Goal: Book appointment/travel/reservation

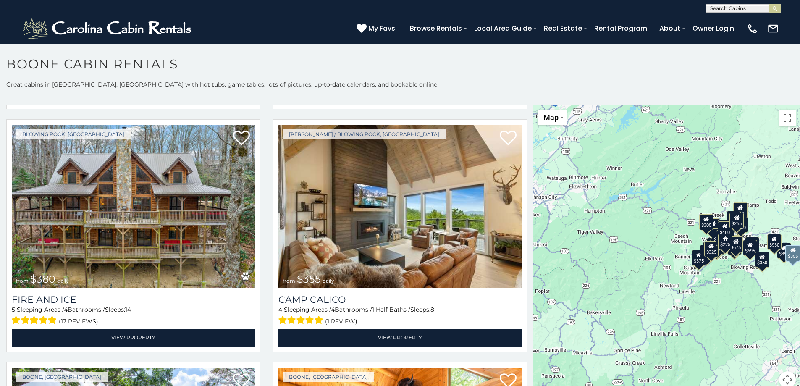
scroll to position [2437, 0]
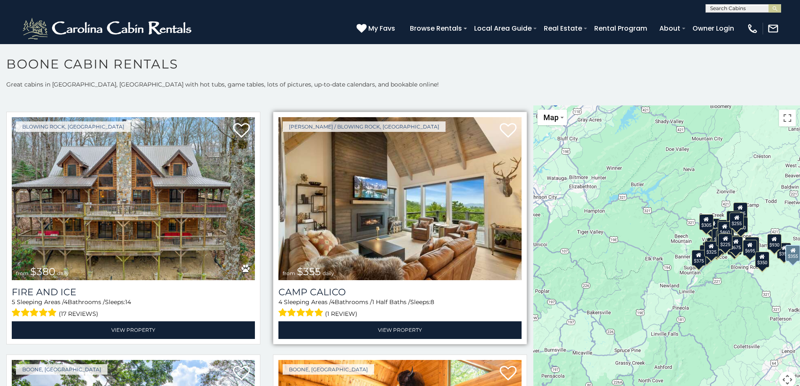
click at [381, 209] on img at bounding box center [400, 198] width 243 height 163
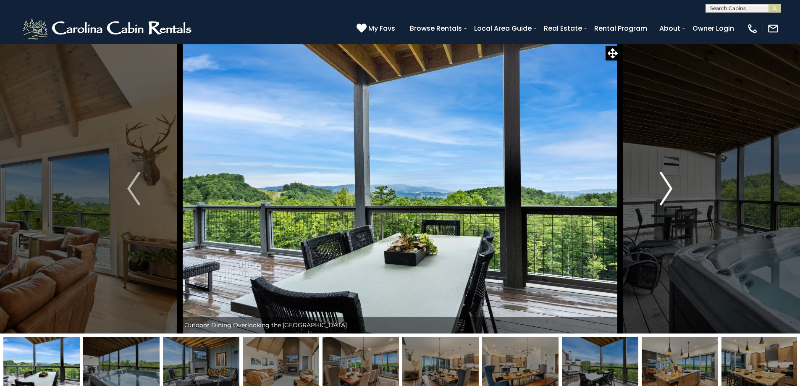
click at [668, 191] on img "Next" at bounding box center [666, 189] width 13 height 34
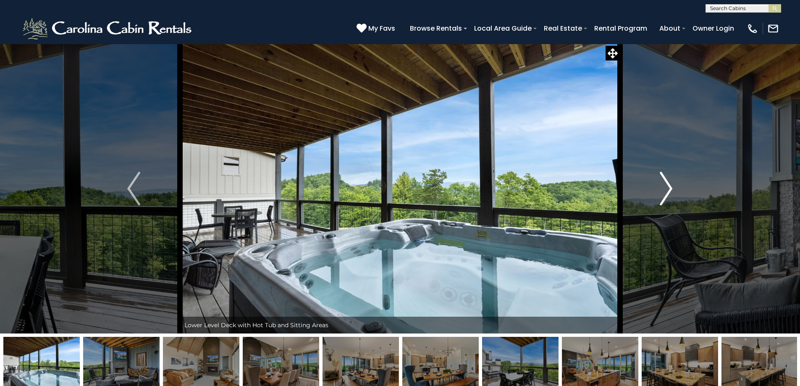
click at [668, 190] on img "Next" at bounding box center [666, 189] width 13 height 34
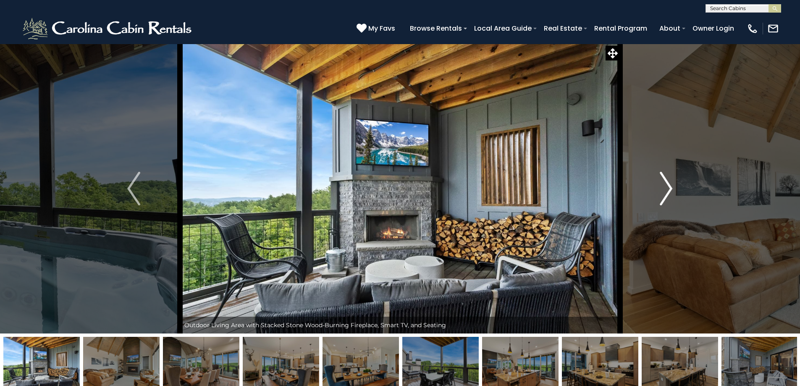
click at [668, 190] on img "Next" at bounding box center [666, 189] width 13 height 34
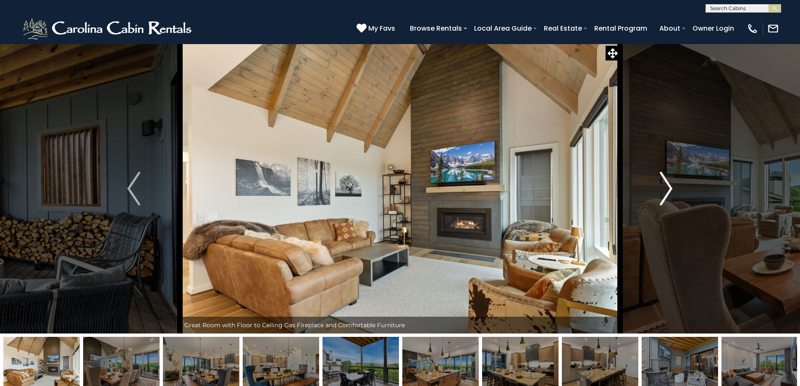
click at [668, 190] on img "Next" at bounding box center [666, 189] width 13 height 34
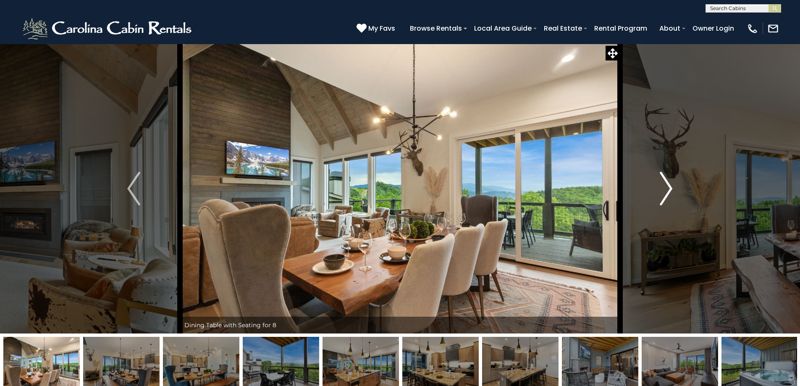
click at [668, 190] on img "Next" at bounding box center [666, 189] width 13 height 34
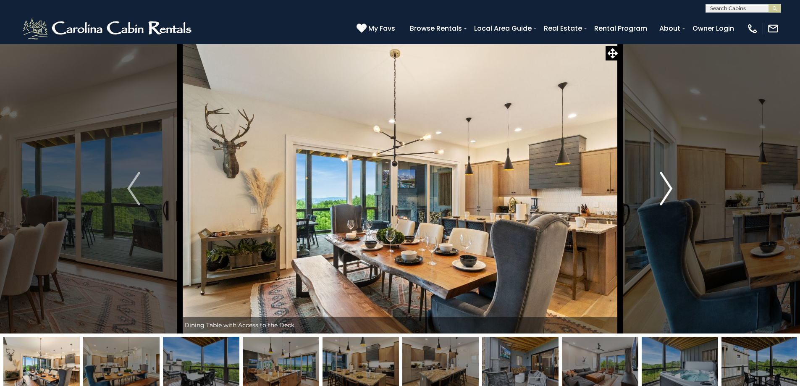
click at [668, 190] on img "Next" at bounding box center [666, 189] width 13 height 34
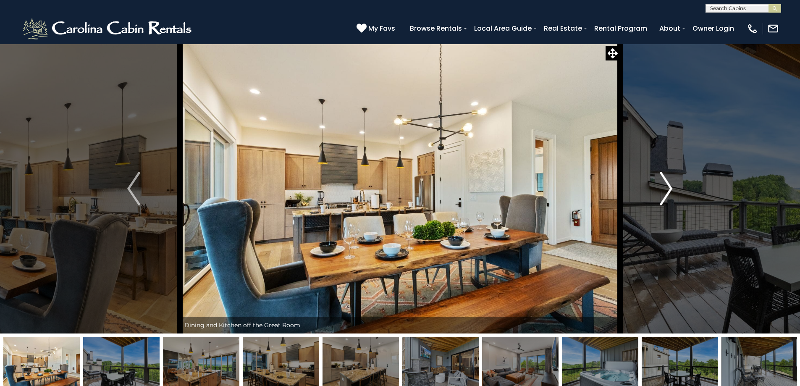
click at [668, 190] on img "Next" at bounding box center [666, 189] width 13 height 34
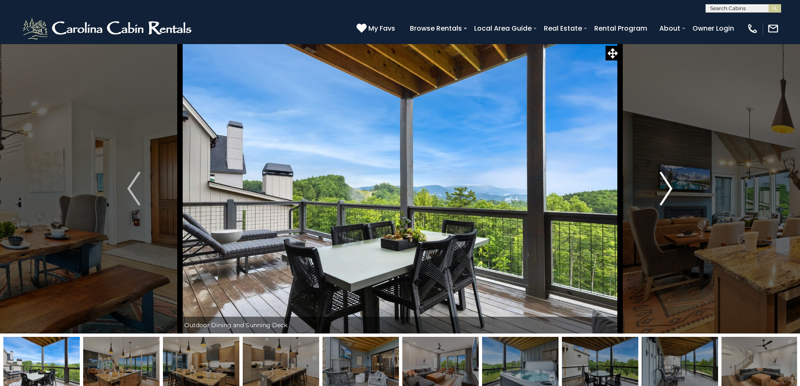
click at [668, 190] on img "Next" at bounding box center [666, 189] width 13 height 34
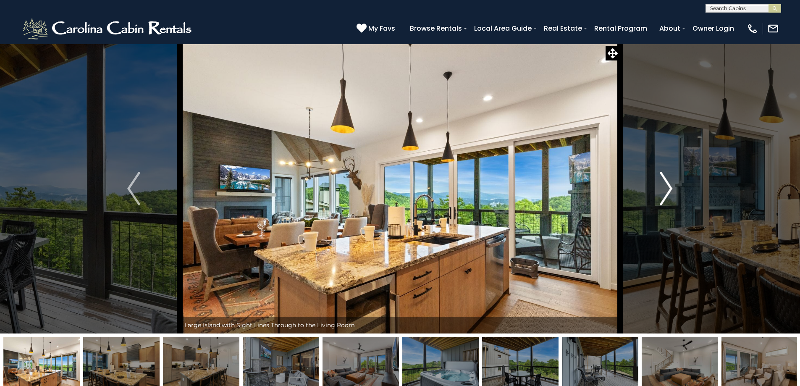
click at [668, 190] on img "Next" at bounding box center [666, 189] width 13 height 34
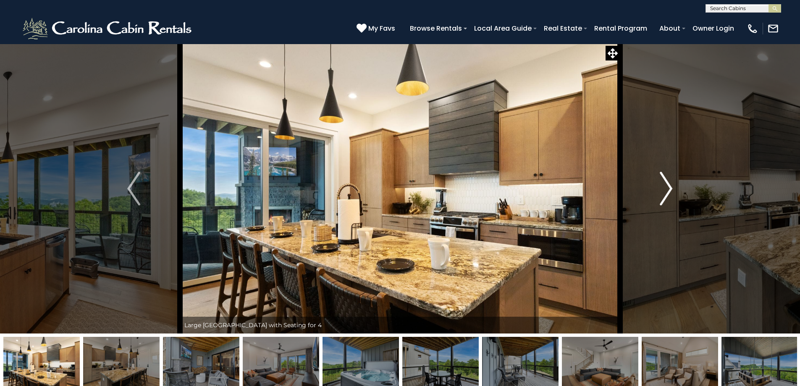
click at [668, 190] on img "Next" at bounding box center [666, 189] width 13 height 34
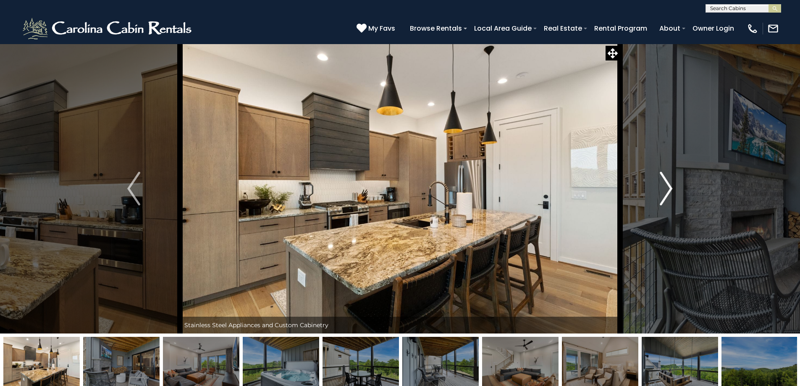
click at [668, 190] on img "Next" at bounding box center [666, 189] width 13 height 34
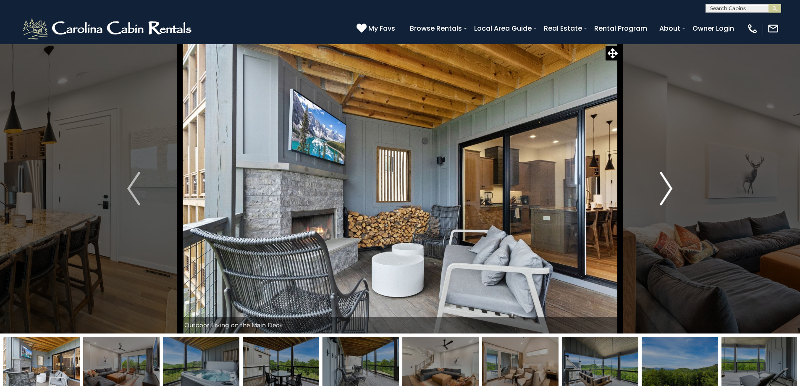
click at [668, 190] on img "Next" at bounding box center [666, 189] width 13 height 34
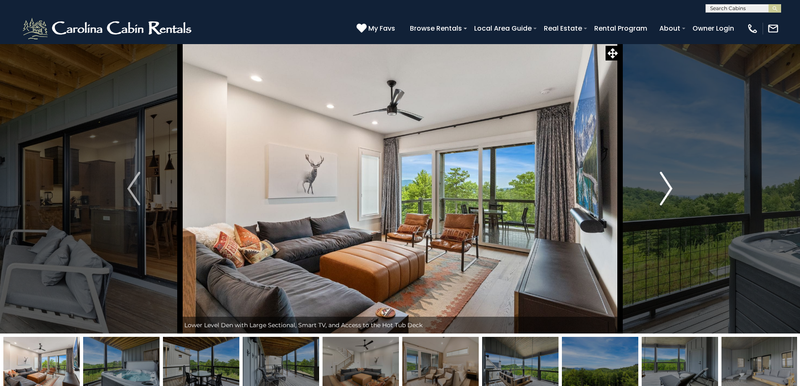
click at [668, 190] on img "Next" at bounding box center [666, 189] width 13 height 34
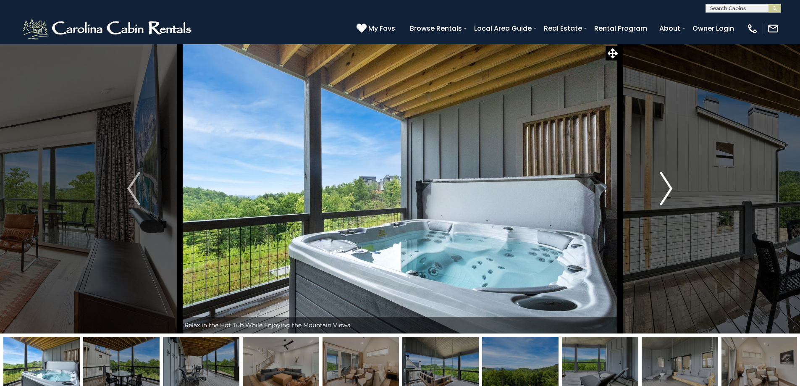
click at [668, 190] on img "Next" at bounding box center [666, 189] width 13 height 34
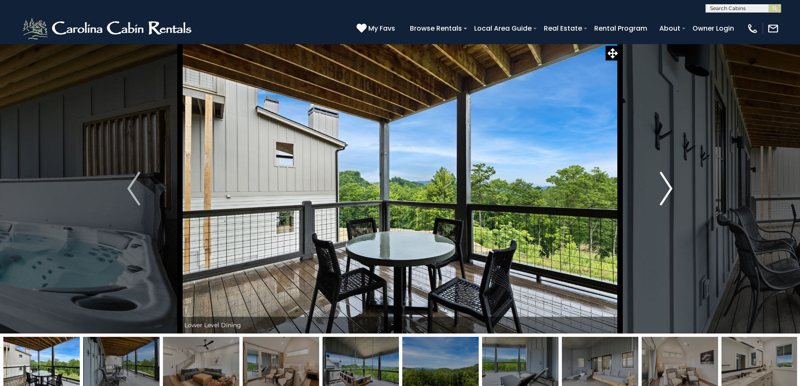
click at [668, 190] on img "Next" at bounding box center [666, 189] width 13 height 34
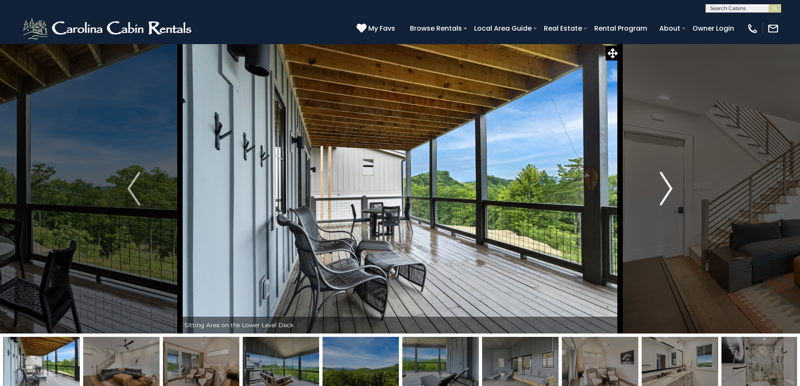
click at [668, 190] on img "Next" at bounding box center [666, 189] width 13 height 34
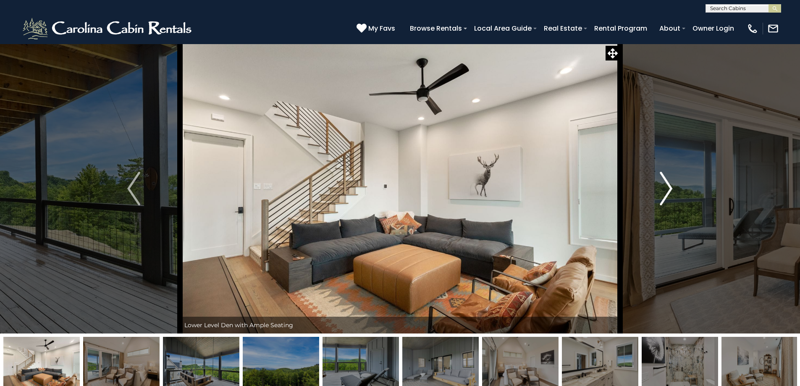
click at [668, 190] on img "Next" at bounding box center [666, 189] width 13 height 34
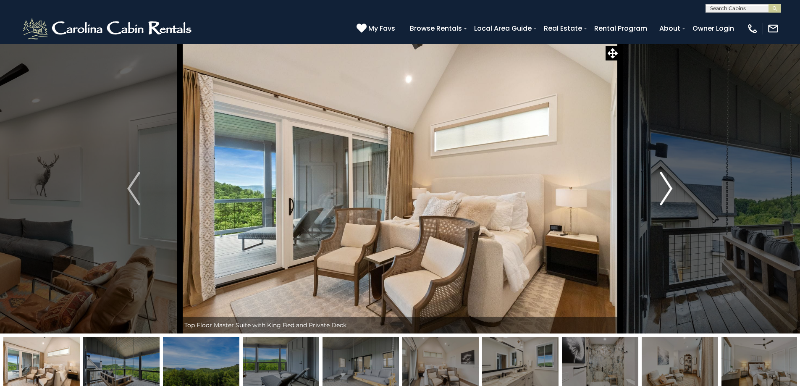
click at [668, 190] on img "Next" at bounding box center [666, 189] width 13 height 34
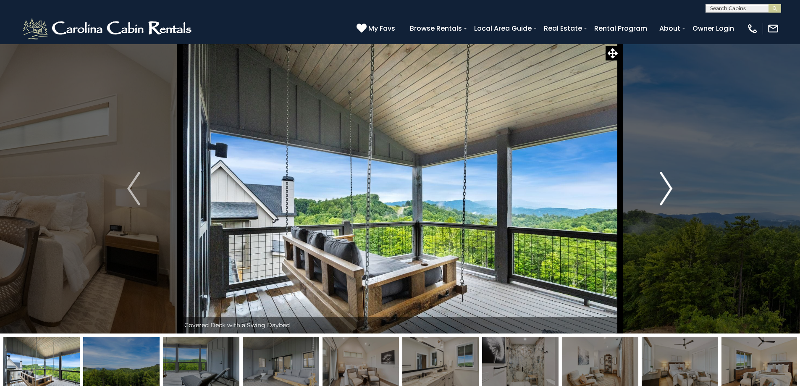
click at [668, 190] on img "Next" at bounding box center [666, 189] width 13 height 34
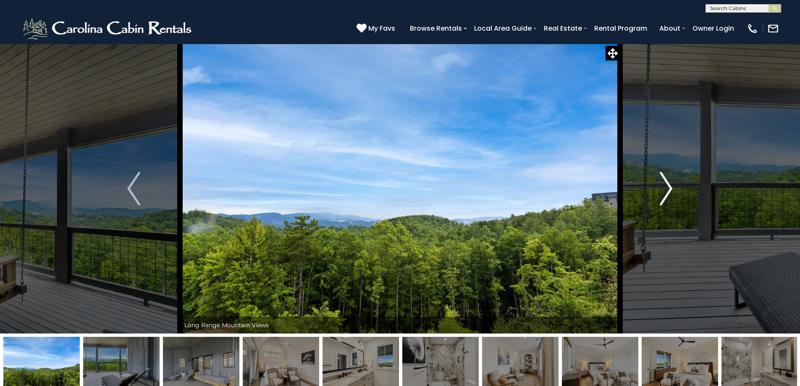
click at [668, 190] on img "Next" at bounding box center [666, 189] width 13 height 34
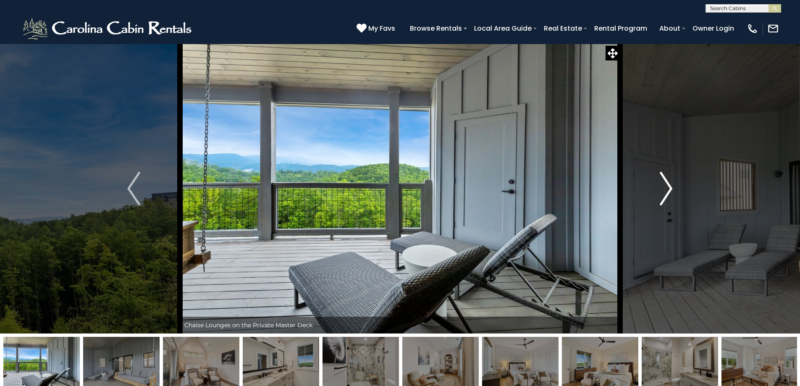
click at [668, 190] on img "Next" at bounding box center [666, 189] width 13 height 34
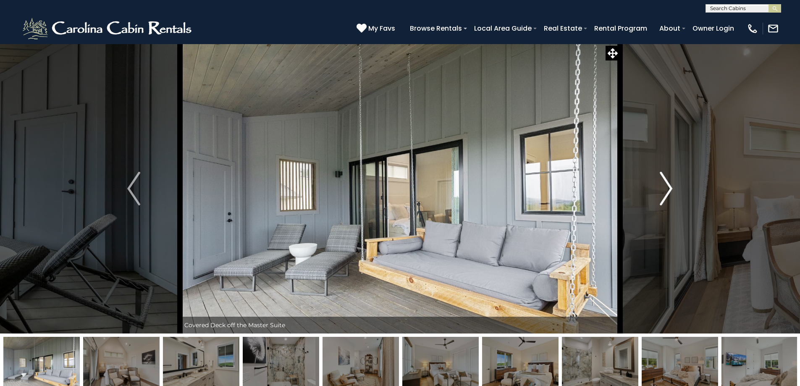
click at [667, 190] on img "Next" at bounding box center [666, 189] width 13 height 34
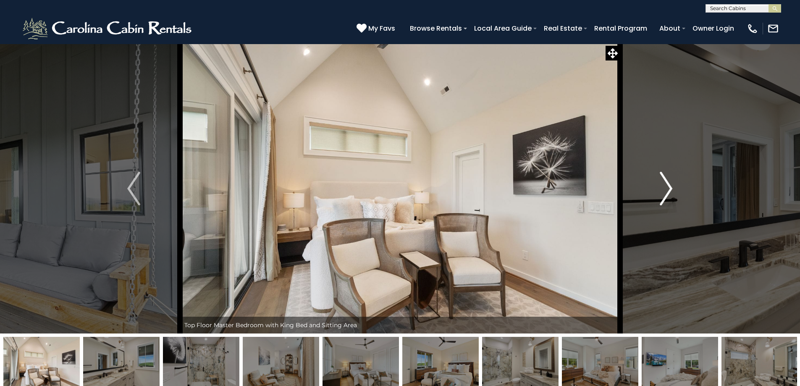
click at [667, 190] on img "Next" at bounding box center [666, 189] width 13 height 34
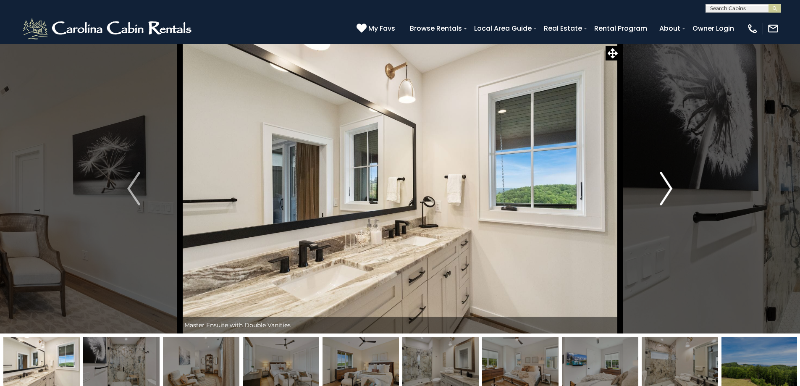
click at [667, 190] on img "Next" at bounding box center [666, 189] width 13 height 34
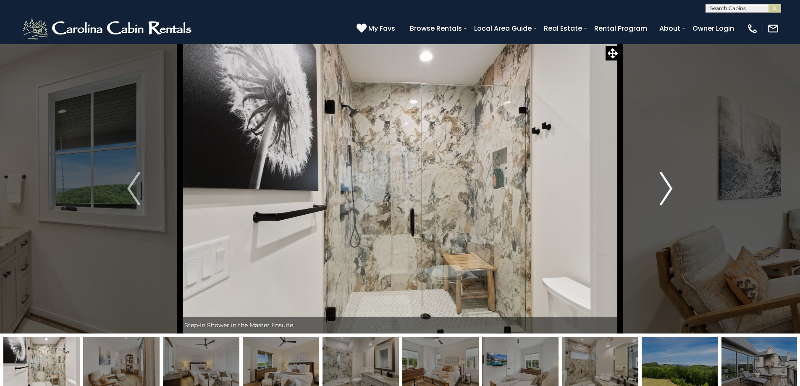
click at [667, 190] on img "Next" at bounding box center [666, 189] width 13 height 34
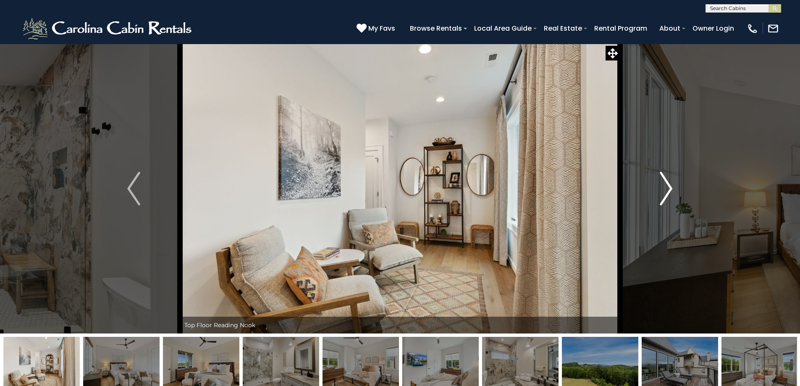
click at [667, 190] on img "Next" at bounding box center [666, 189] width 13 height 34
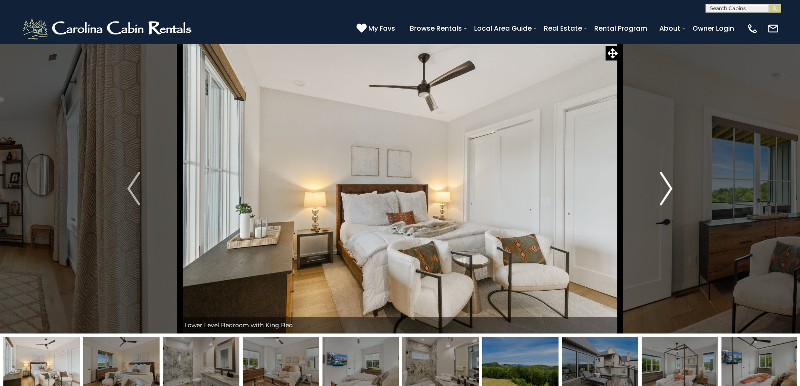
click at [667, 190] on img "Next" at bounding box center [666, 189] width 13 height 34
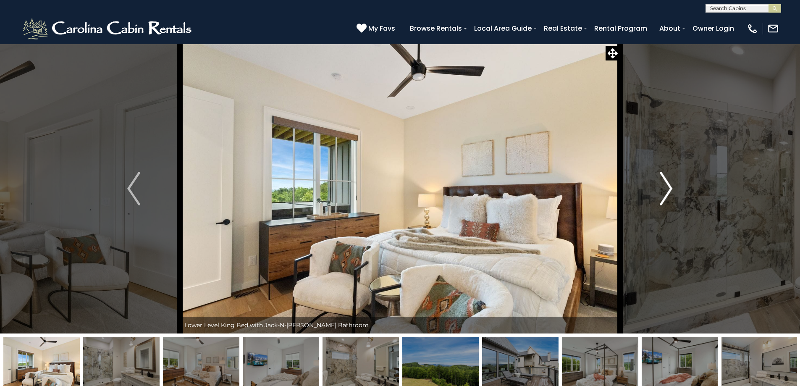
click at [667, 190] on img "Next" at bounding box center [666, 189] width 13 height 34
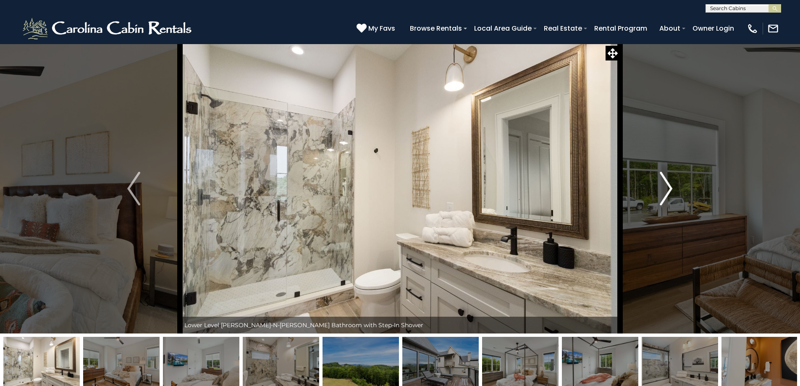
click at [667, 190] on img "Next" at bounding box center [666, 189] width 13 height 34
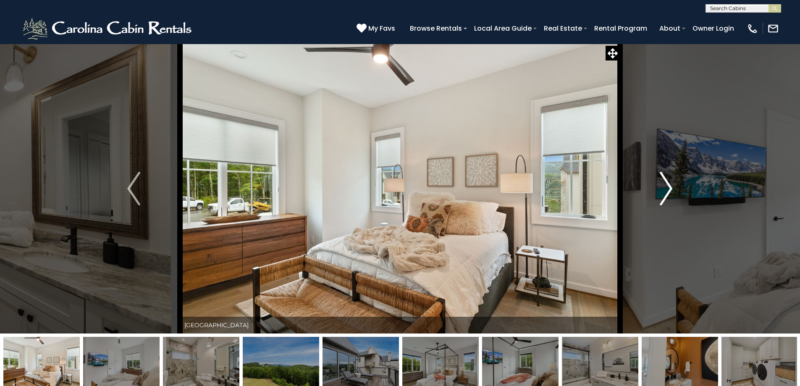
click at [666, 190] on img "Next" at bounding box center [666, 189] width 13 height 34
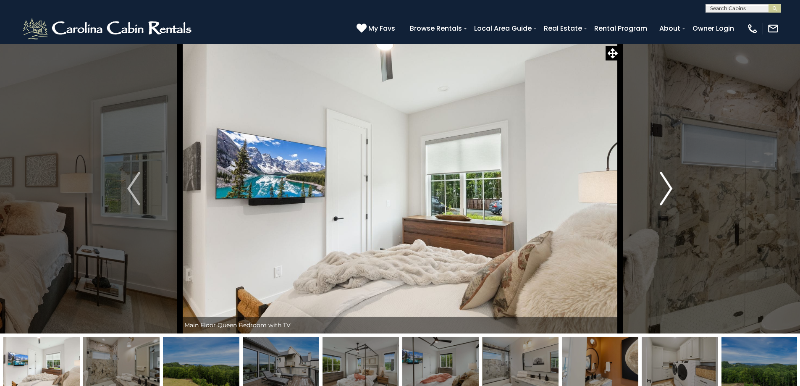
click at [666, 190] on img "Next" at bounding box center [666, 189] width 13 height 34
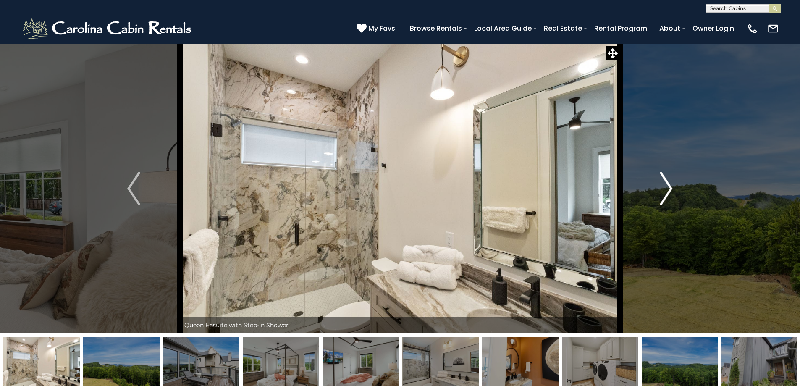
click at [666, 190] on img "Next" at bounding box center [666, 189] width 13 height 34
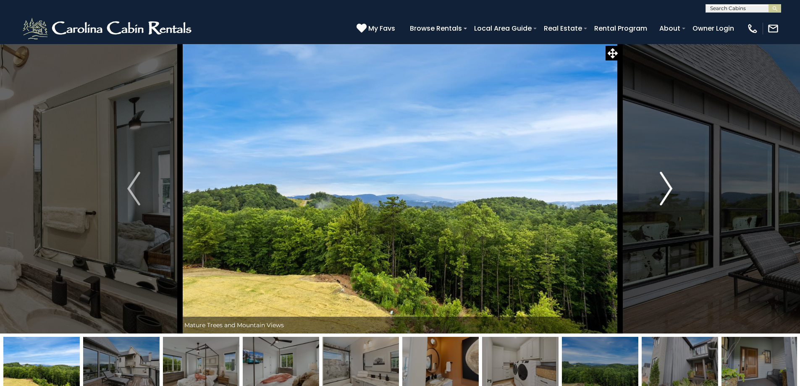
click at [666, 190] on img "Next" at bounding box center [666, 189] width 13 height 34
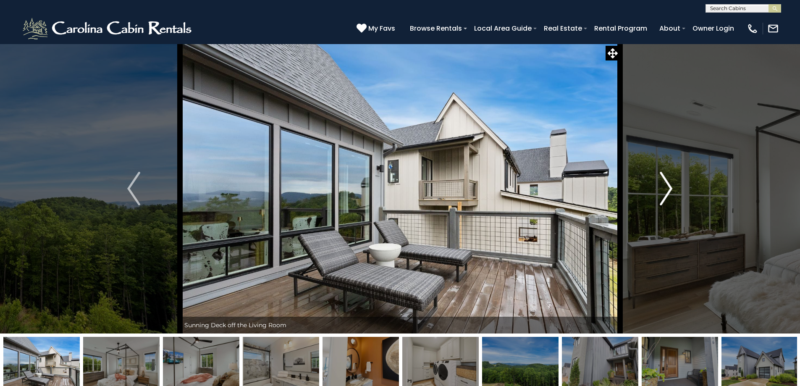
click at [666, 191] on img "Next" at bounding box center [666, 189] width 13 height 34
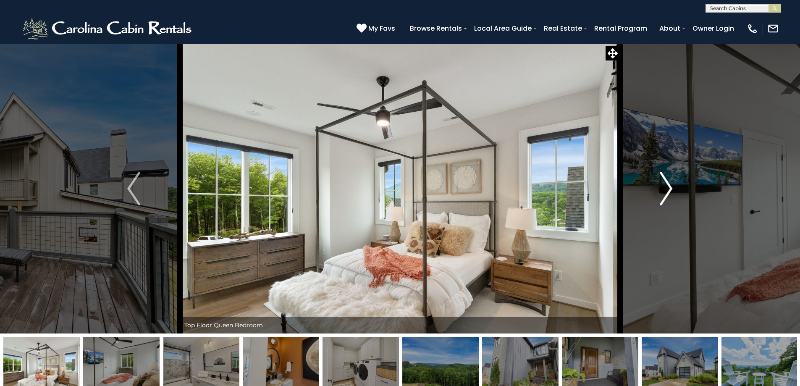
click at [666, 191] on img "Next" at bounding box center [666, 189] width 13 height 34
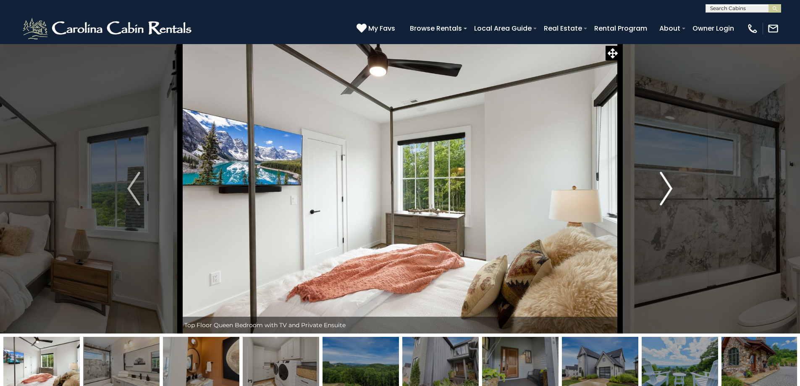
click at [666, 191] on img "Next" at bounding box center [666, 189] width 13 height 34
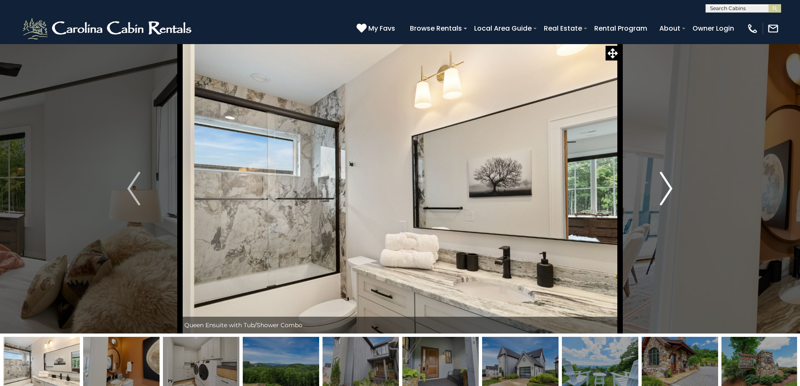
click at [666, 191] on img "Next" at bounding box center [666, 189] width 13 height 34
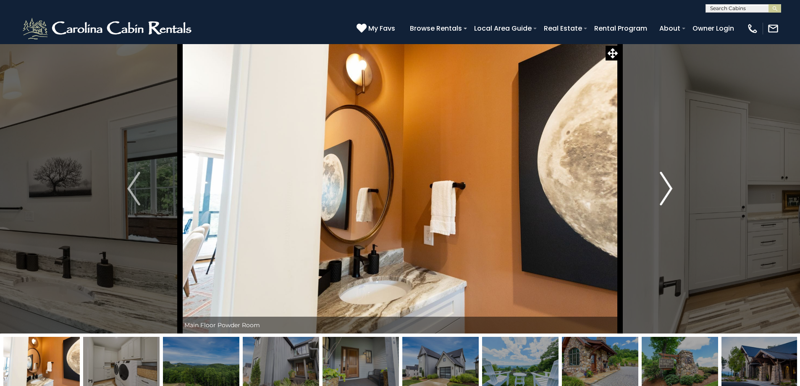
click at [666, 191] on img "Next" at bounding box center [666, 189] width 13 height 34
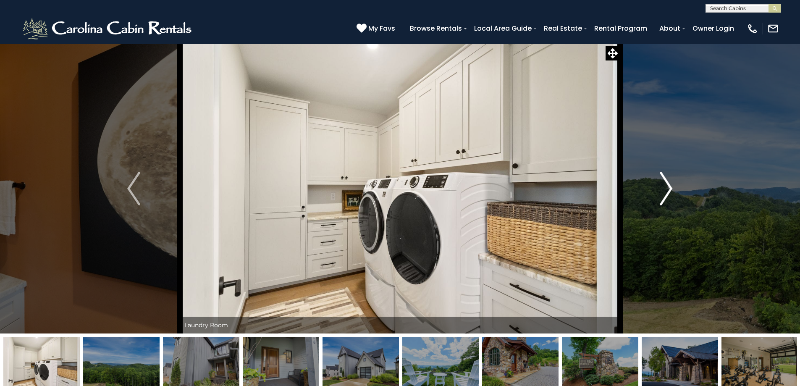
click at [666, 191] on img "Next" at bounding box center [666, 189] width 13 height 34
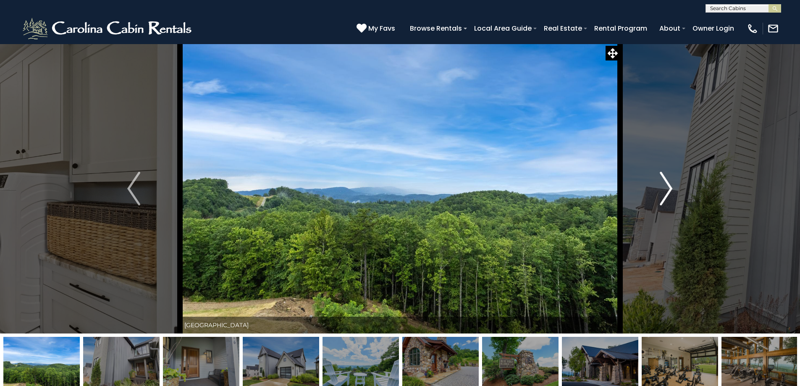
click at [666, 191] on img "Next" at bounding box center [666, 189] width 13 height 34
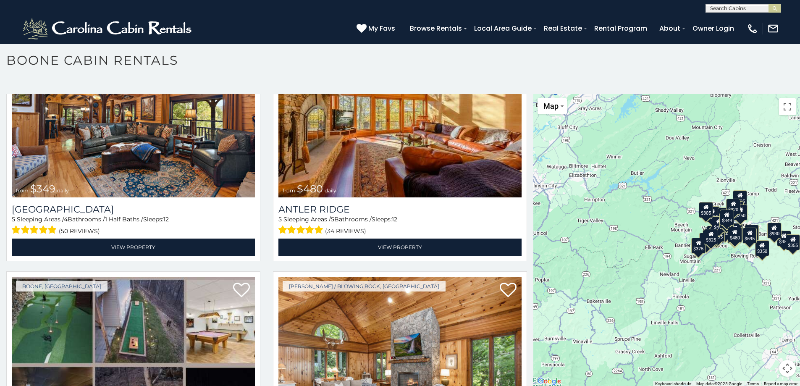
scroll to position [5, 0]
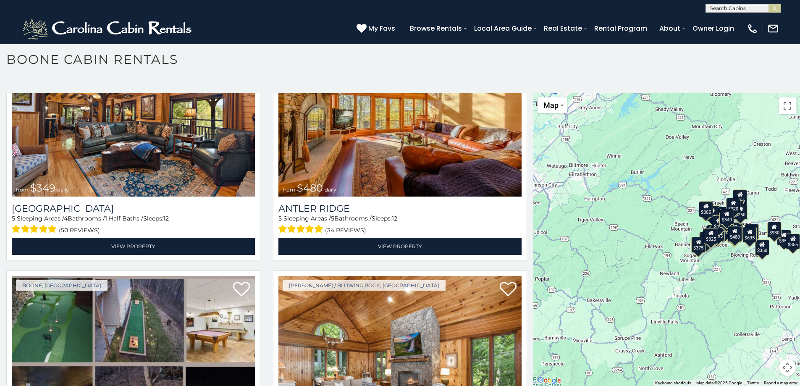
drag, startPoint x: 783, startPoint y: 371, endPoint x: 764, endPoint y: 345, distance: 32.5
click at [764, 345] on div "$349 $480 $525 $315 $355 $675 $635 $930 $400 $451 $330 $400 $485 $460 $395 $255…" at bounding box center [667, 239] width 267 height 293
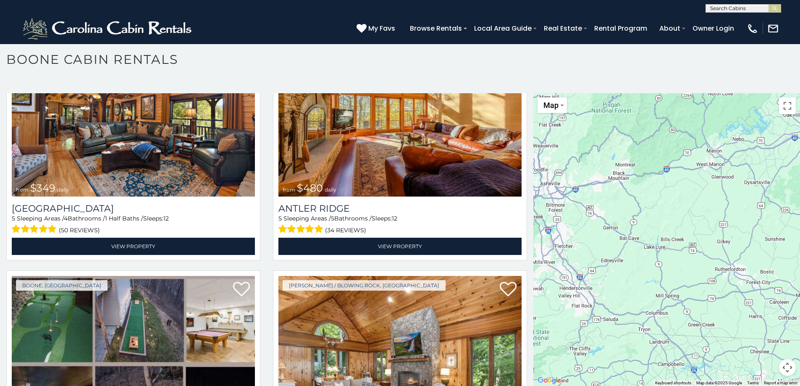
drag, startPoint x: 722, startPoint y: 345, endPoint x: 791, endPoint y: 68, distance: 285.9
click at [791, 68] on div "**********" at bounding box center [400, 219] width 800 height 334
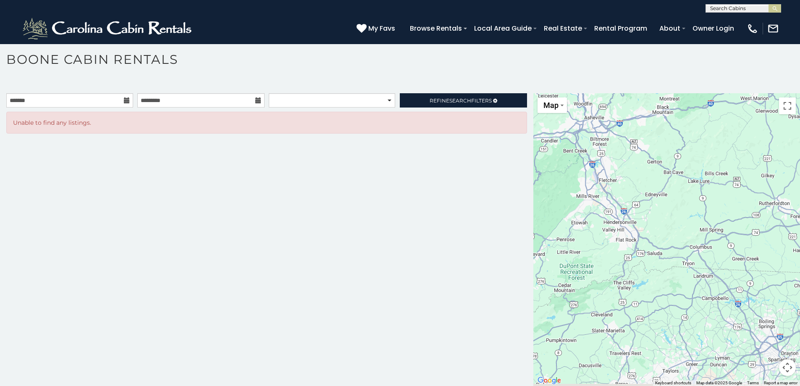
drag, startPoint x: 597, startPoint y: 260, endPoint x: 645, endPoint y: 197, distance: 78.7
click at [643, 195] on div at bounding box center [667, 239] width 267 height 293
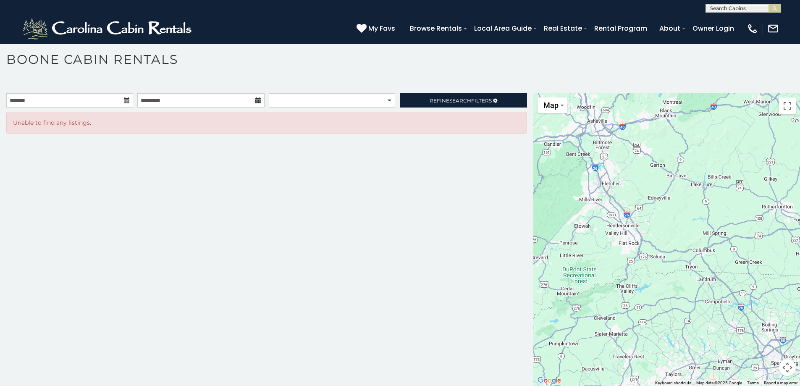
click at [624, 176] on div at bounding box center [667, 239] width 267 height 293
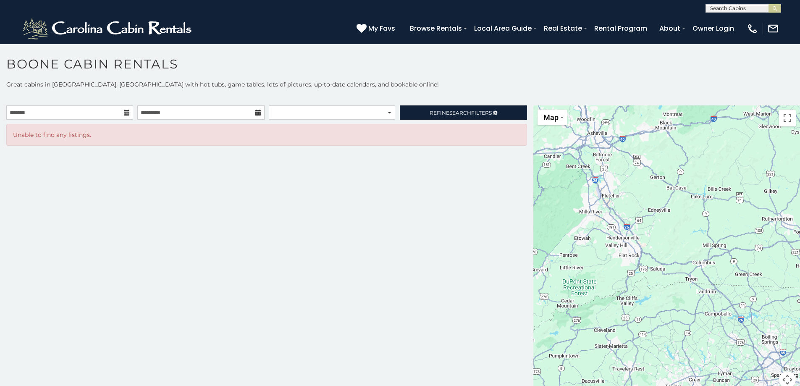
drag, startPoint x: 788, startPoint y: 381, endPoint x: 743, endPoint y: 303, distance: 90.0
click at [743, 303] on div "Map Satellite Map Labels Keyboard shortcuts Map Data Map data ©2025 Google Map …" at bounding box center [667, 251] width 267 height 293
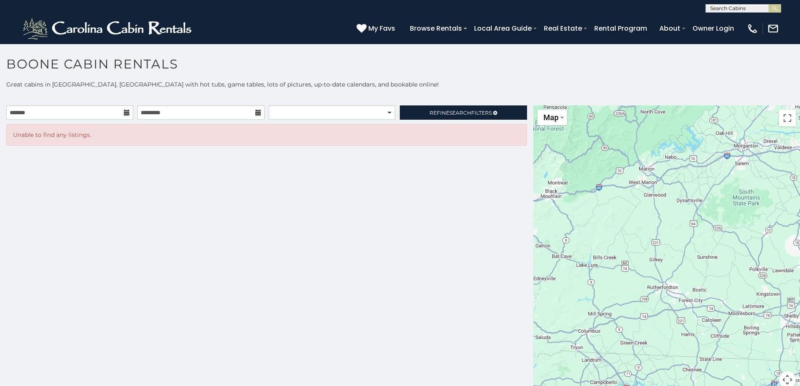
drag, startPoint x: 734, startPoint y: 317, endPoint x: 617, endPoint y: 349, distance: 121.5
click at [620, 384] on div at bounding box center [667, 251] width 267 height 293
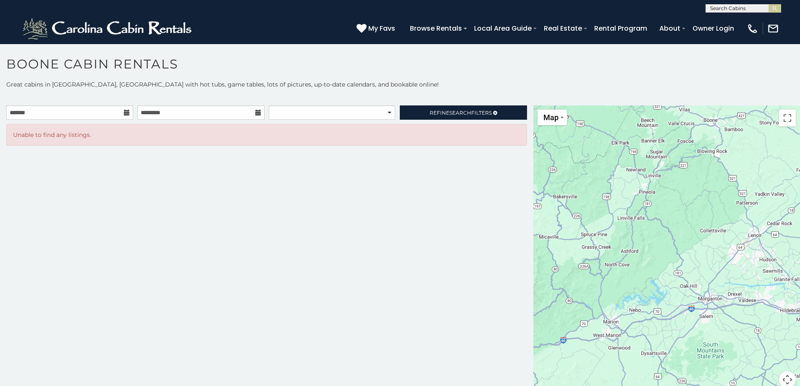
drag, startPoint x: 655, startPoint y: 245, endPoint x: 643, endPoint y: 402, distance: 157.2
click at [643, 386] on html "**********" at bounding box center [400, 195] width 800 height 391
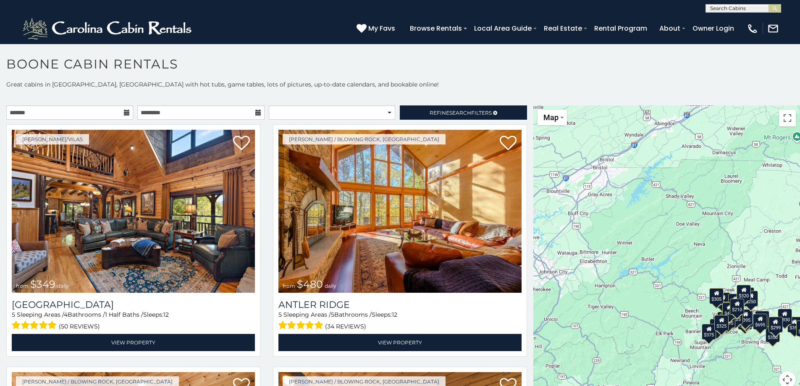
drag, startPoint x: 614, startPoint y: 182, endPoint x: 613, endPoint y: 375, distance: 193.3
click at [613, 375] on div "$349 $480 $315 $355 $675 $635 $930 $400 $451 $330 $400 $485 $460 $395 $255 $565…" at bounding box center [667, 251] width 267 height 293
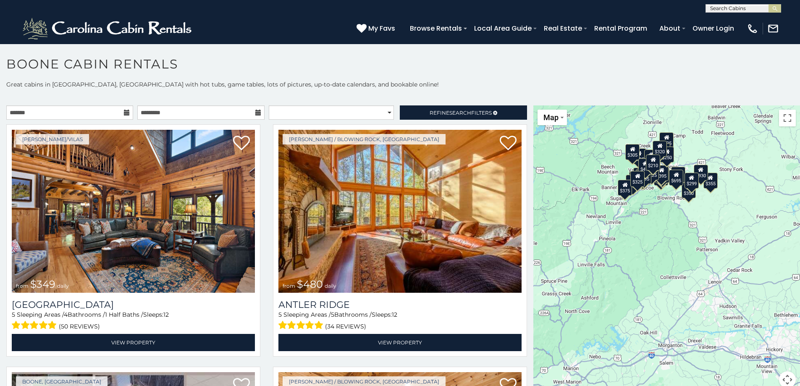
drag, startPoint x: 604, startPoint y: 250, endPoint x: 520, endPoint y: 105, distance: 167.9
click at [520, 105] on div "**********" at bounding box center [400, 239] width 800 height 318
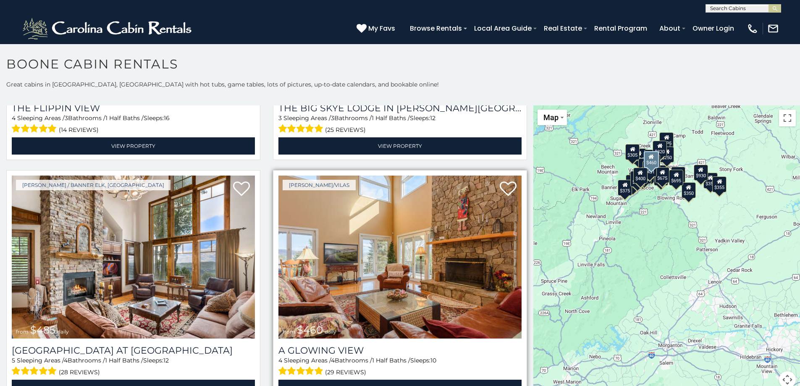
scroll to position [1387, 0]
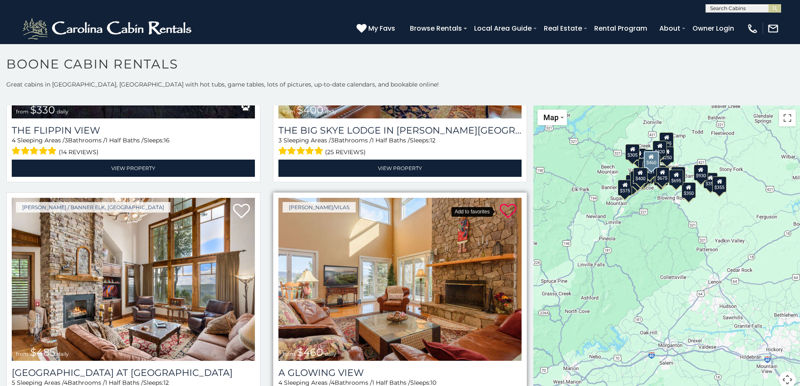
click at [503, 203] on icon at bounding box center [508, 211] width 17 height 17
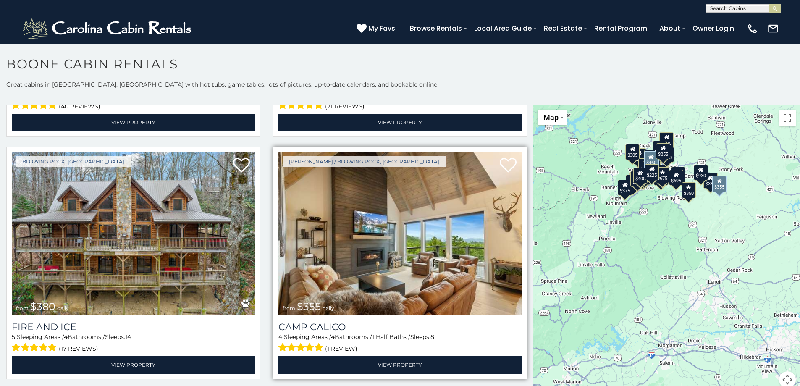
scroll to position [2437, 0]
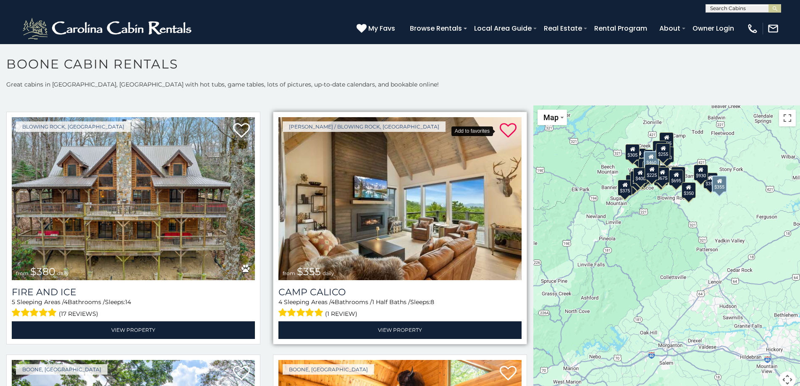
click at [502, 122] on icon at bounding box center [508, 130] width 17 height 17
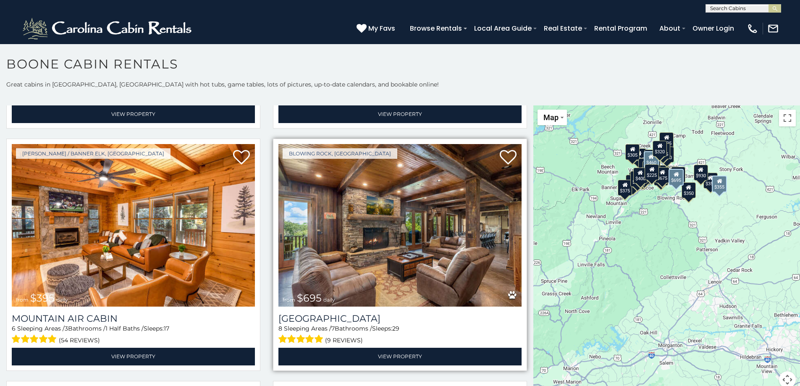
scroll to position [2899, 0]
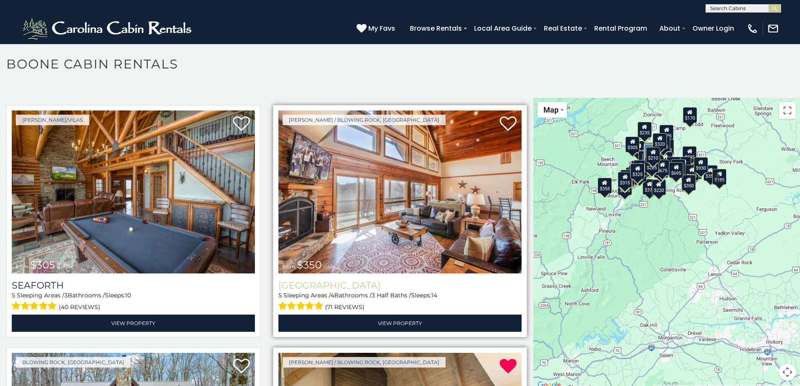
scroll to position [2193, 0]
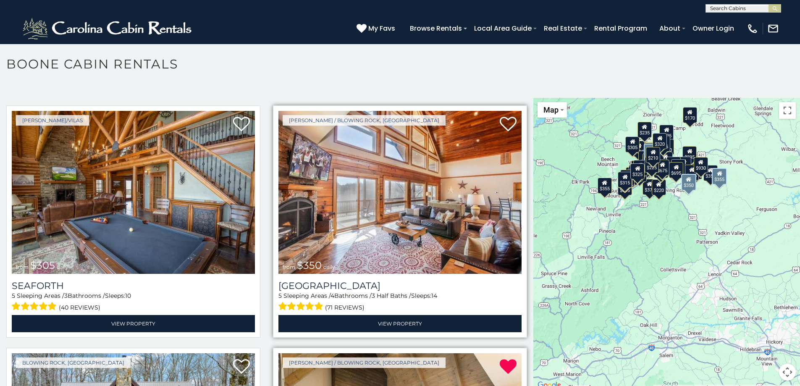
click at [304, 300] on span at bounding box center [301, 306] width 44 height 13
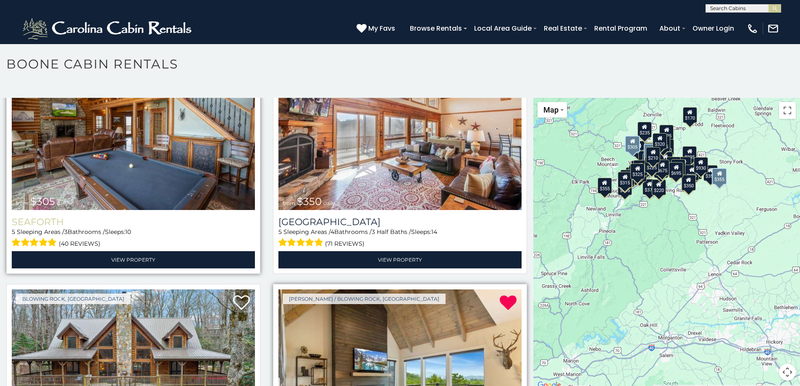
scroll to position [2277, 0]
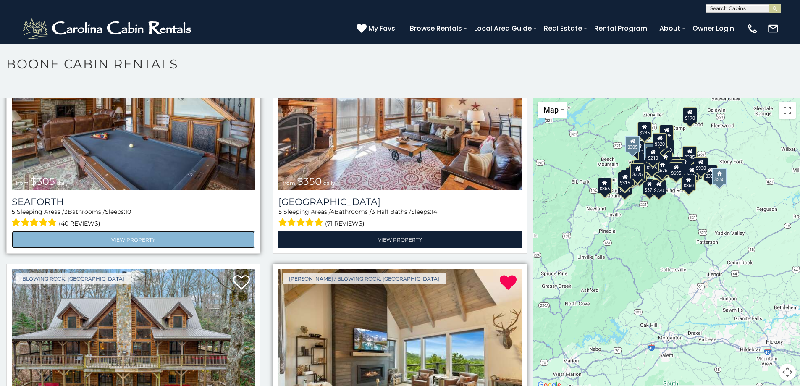
click at [124, 231] on link "View Property" at bounding box center [133, 239] width 243 height 17
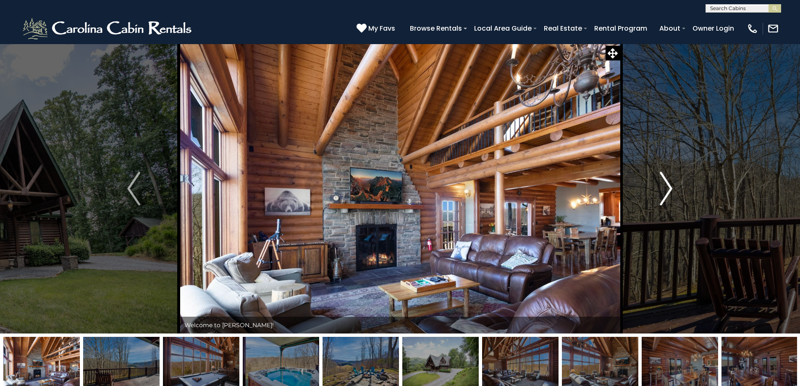
click at [666, 190] on img "Next" at bounding box center [666, 189] width 13 height 34
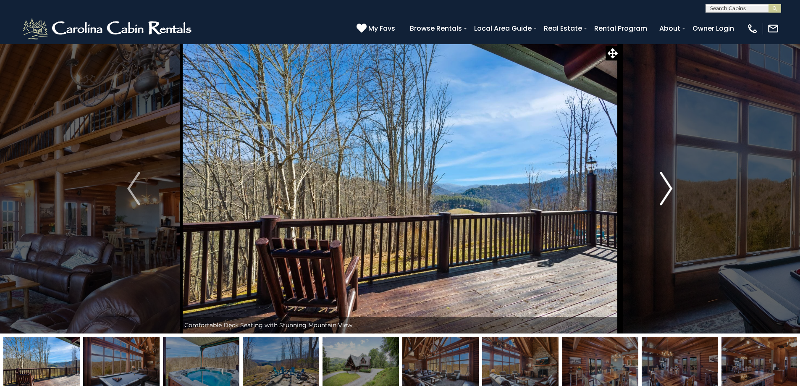
click at [666, 190] on img "Next" at bounding box center [666, 189] width 13 height 34
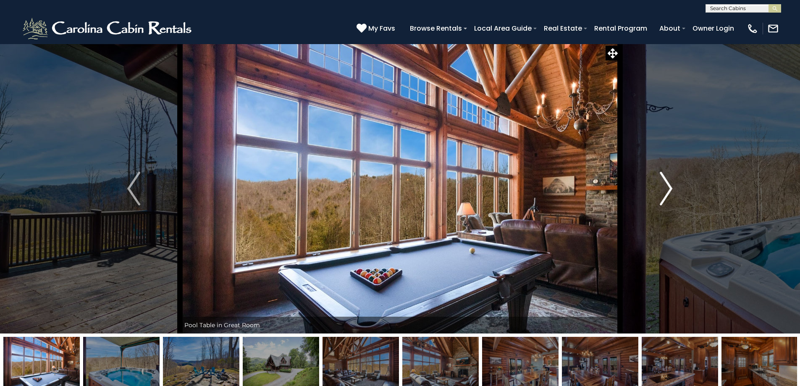
click at [666, 190] on img "Next" at bounding box center [666, 189] width 13 height 34
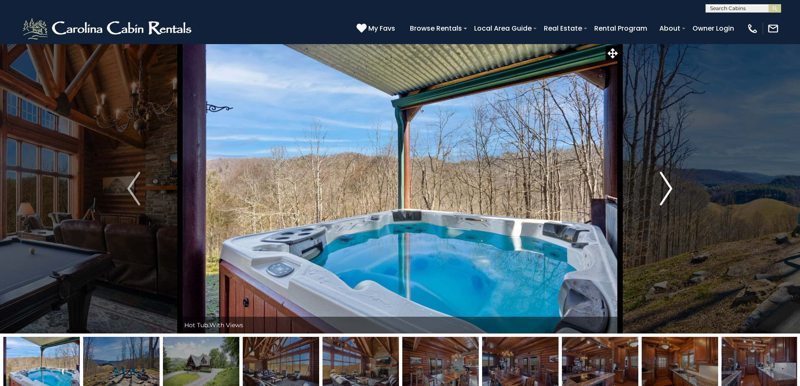
click at [666, 190] on img "Next" at bounding box center [666, 189] width 13 height 34
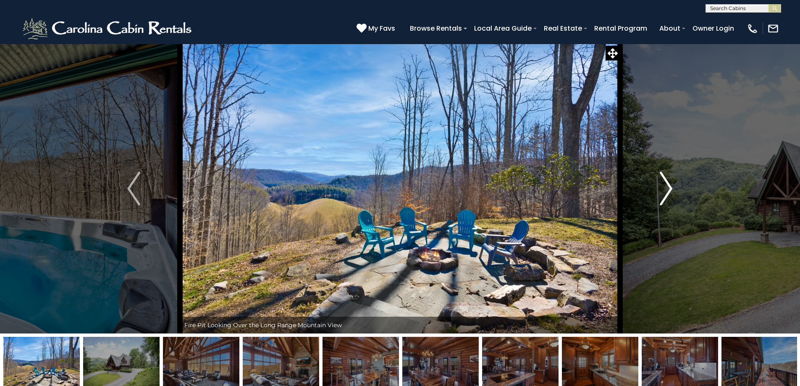
click at [666, 190] on img "Next" at bounding box center [666, 189] width 13 height 34
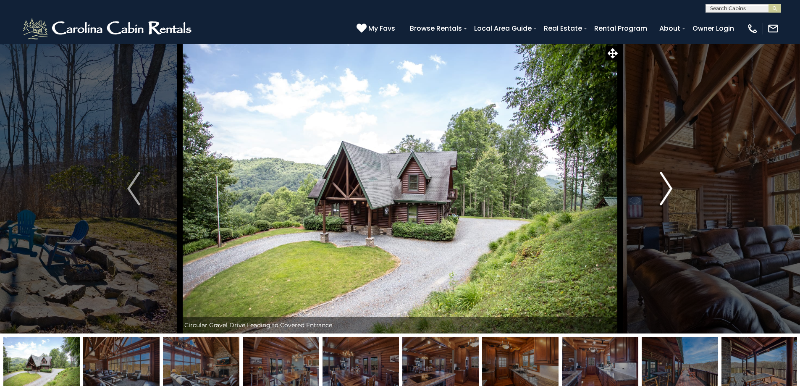
click at [666, 190] on img "Next" at bounding box center [666, 189] width 13 height 34
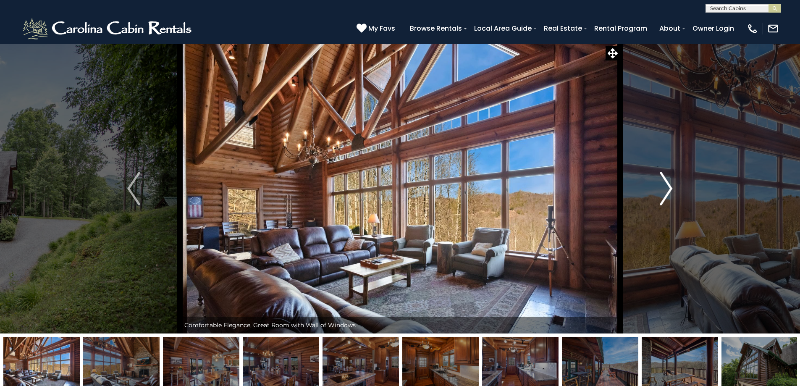
click at [666, 190] on img "Next" at bounding box center [666, 189] width 13 height 34
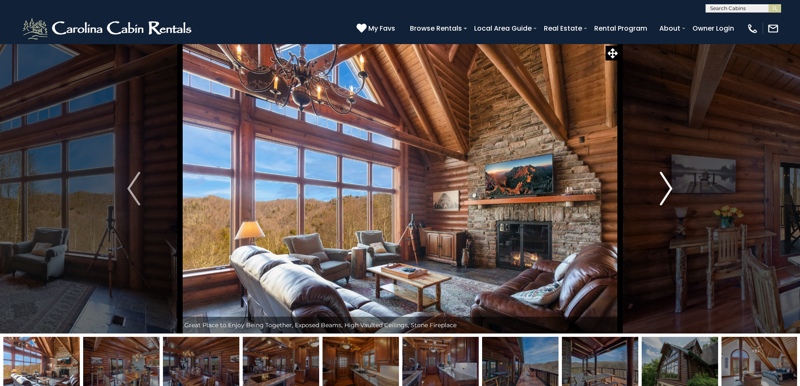
click at [666, 190] on img "Next" at bounding box center [666, 189] width 13 height 34
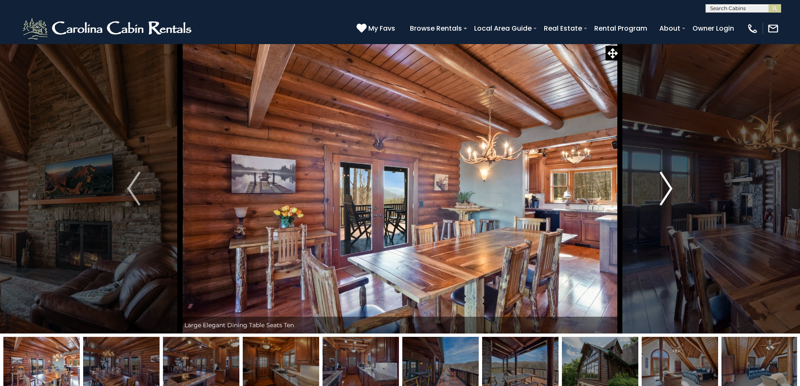
click at [666, 190] on img "Next" at bounding box center [666, 189] width 13 height 34
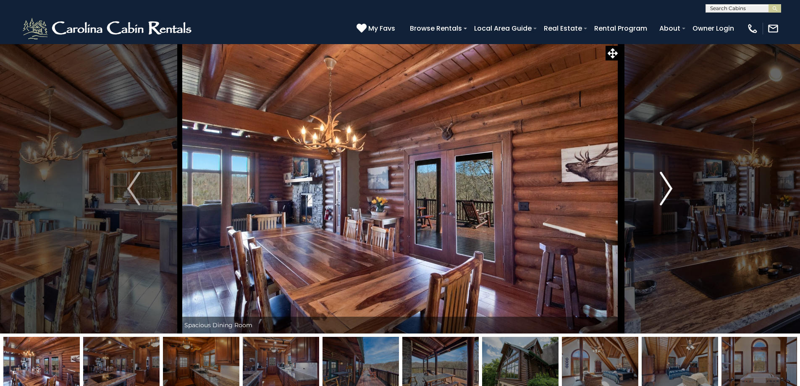
click at [666, 190] on img "Next" at bounding box center [666, 189] width 13 height 34
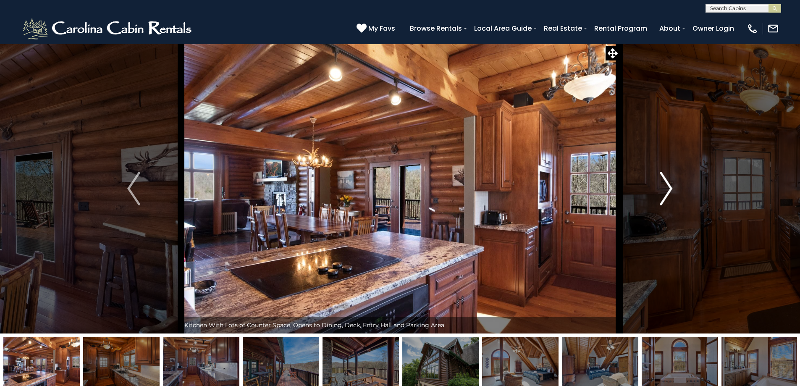
click at [676, 192] on button "Next" at bounding box center [666, 189] width 92 height 290
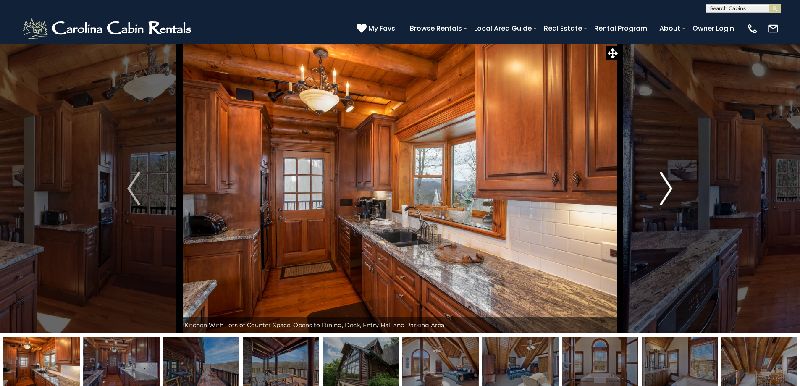
click at [676, 192] on button "Next" at bounding box center [666, 189] width 92 height 290
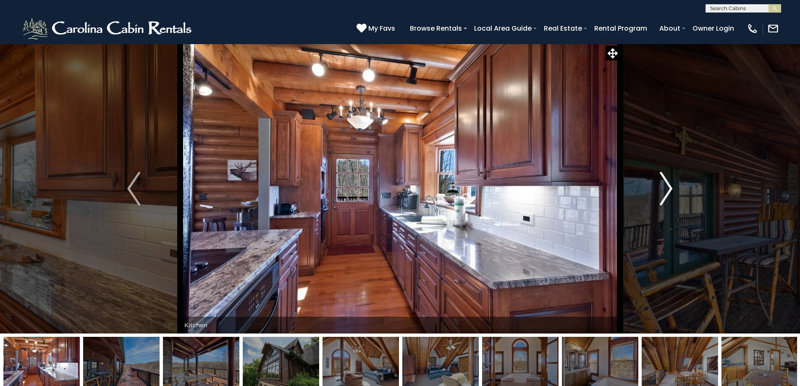
click at [676, 192] on button "Next" at bounding box center [666, 189] width 92 height 290
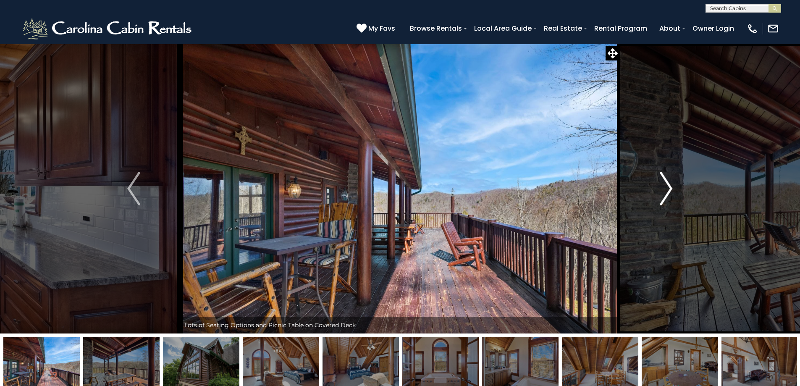
click at [661, 187] on img "Next" at bounding box center [666, 189] width 13 height 34
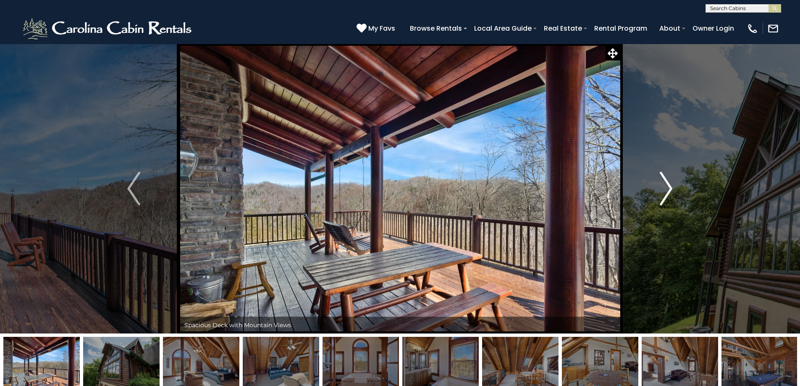
click at [661, 187] on img "Next" at bounding box center [666, 189] width 13 height 34
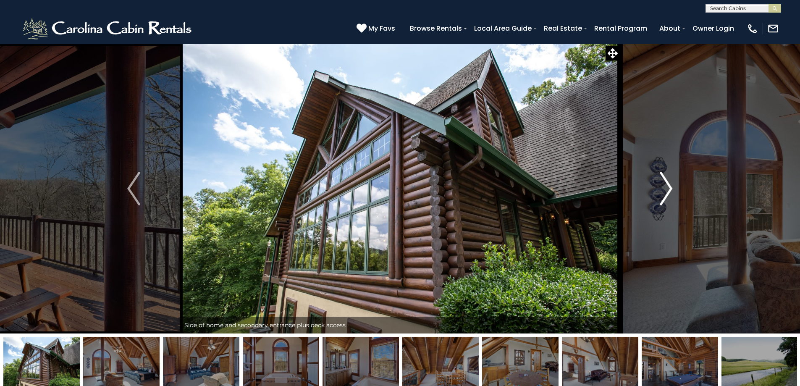
click at [661, 187] on img "Next" at bounding box center [666, 189] width 13 height 34
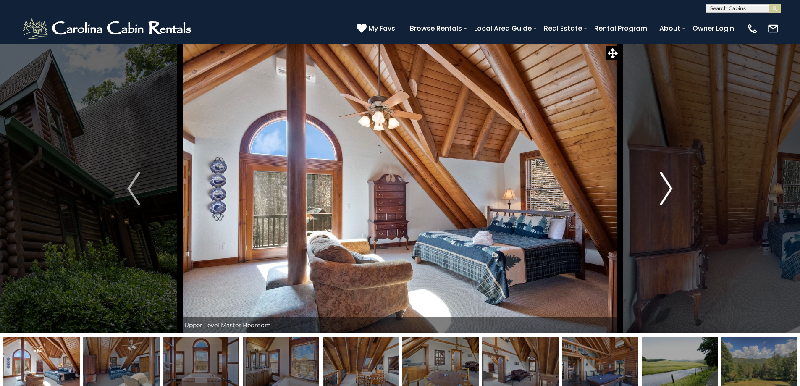
click at [668, 191] on img "Next" at bounding box center [666, 189] width 13 height 34
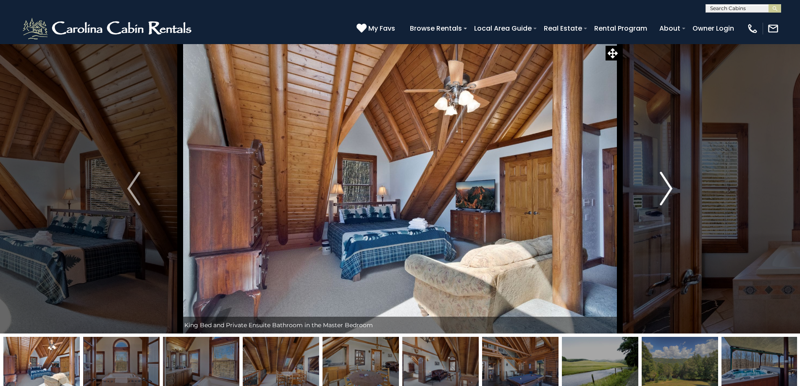
click at [668, 191] on img "Next" at bounding box center [666, 189] width 13 height 34
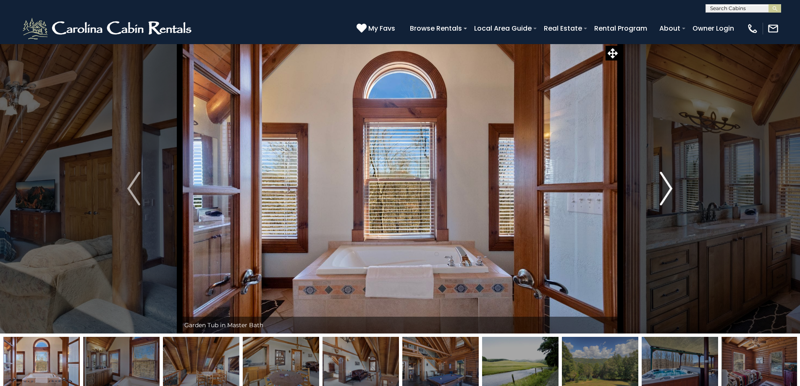
click at [668, 191] on img "Next" at bounding box center [666, 189] width 13 height 34
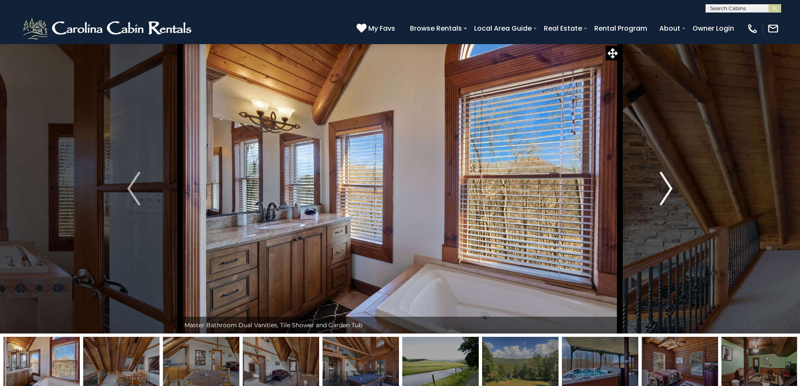
click at [668, 190] on img "Next" at bounding box center [666, 189] width 13 height 34
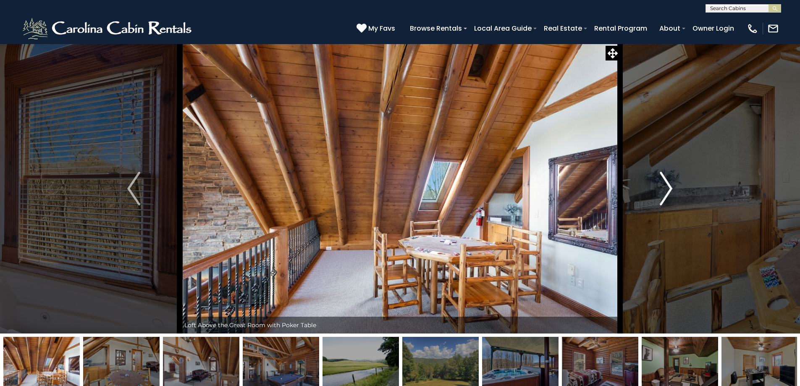
click at [668, 190] on img "Next" at bounding box center [666, 189] width 13 height 34
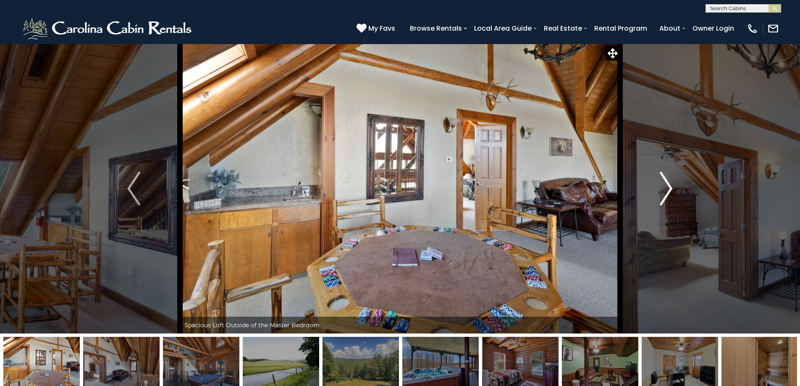
click at [668, 190] on img "Next" at bounding box center [666, 189] width 13 height 34
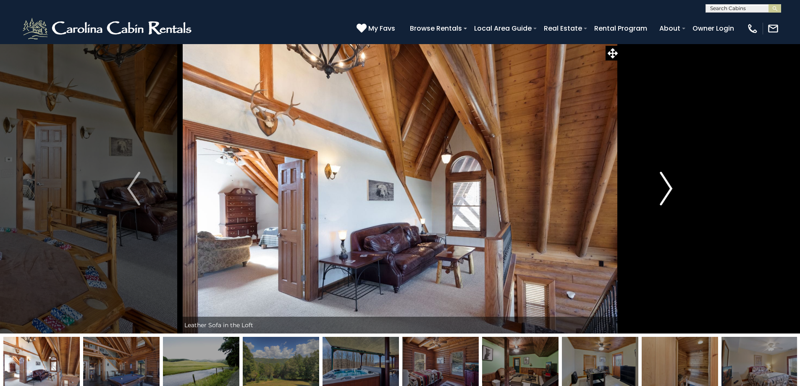
click at [668, 190] on img "Next" at bounding box center [666, 189] width 13 height 34
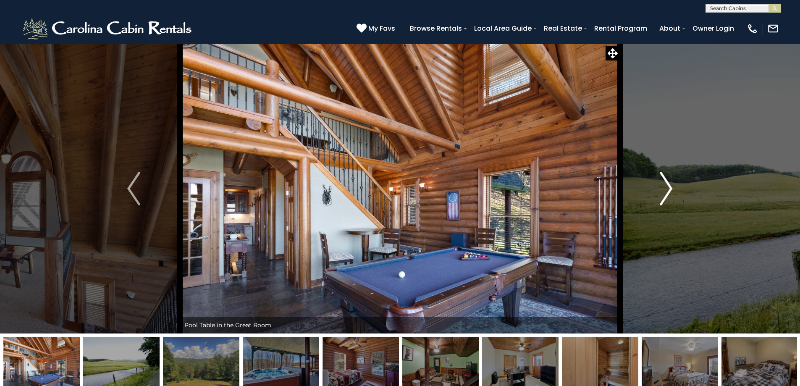
click at [668, 190] on img "Next" at bounding box center [666, 189] width 13 height 34
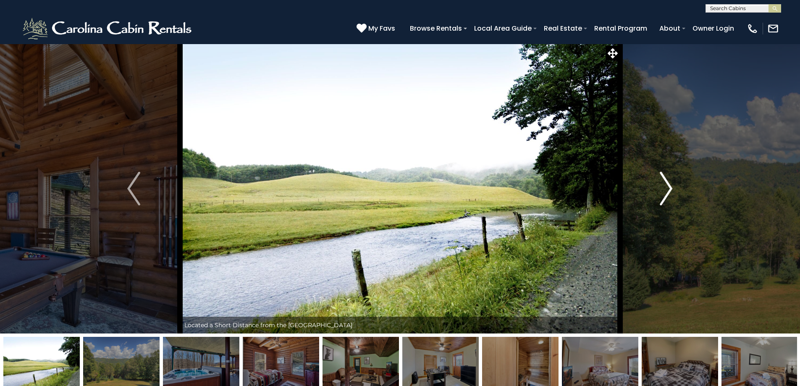
click at [668, 190] on img "Next" at bounding box center [666, 189] width 13 height 34
